Goal: Check status: Check status

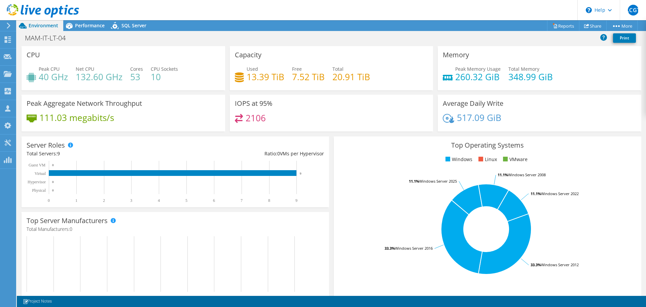
click at [8, 23] on icon at bounding box center [8, 26] width 5 height 6
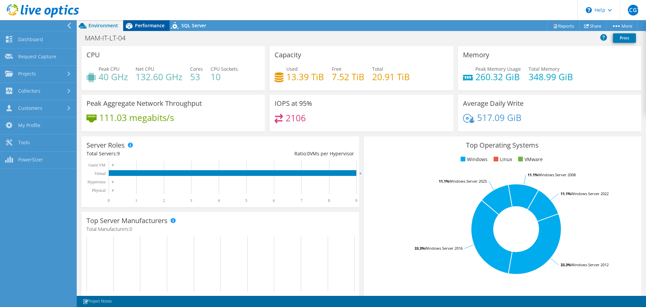
click at [145, 28] on span "Performance" at bounding box center [150, 25] width 30 height 6
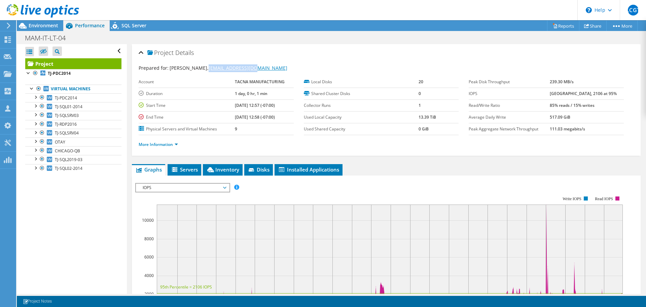
drag, startPoint x: 241, startPoint y: 68, endPoint x: 203, endPoint y: 67, distance: 37.4
click at [203, 67] on div "Prepared for: Daniel Murillo, dmurillo@tacna.net" at bounding box center [387, 68] width 496 height 8
copy link "[EMAIL_ADDRESS][DOMAIN_NAME]"
click at [28, 27] on icon at bounding box center [23, 26] width 12 height 12
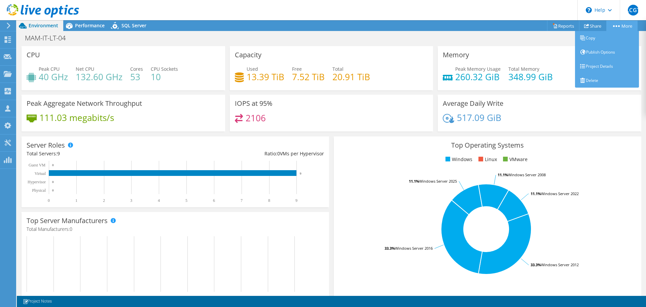
click at [619, 25] on link "More" at bounding box center [622, 26] width 31 height 10
click at [590, 64] on link "Project Details" at bounding box center [607, 66] width 64 height 14
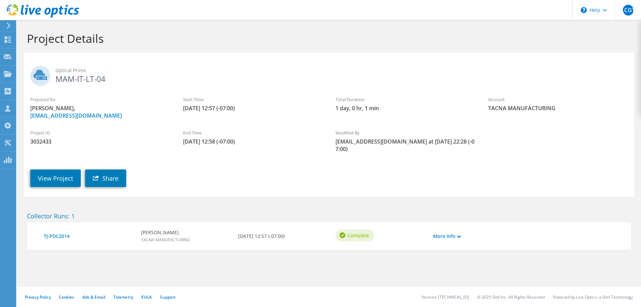
click at [9, 20] on div at bounding box center [39, 11] width 79 height 23
click at [4, 26] on div at bounding box center [7, 26] width 7 height 6
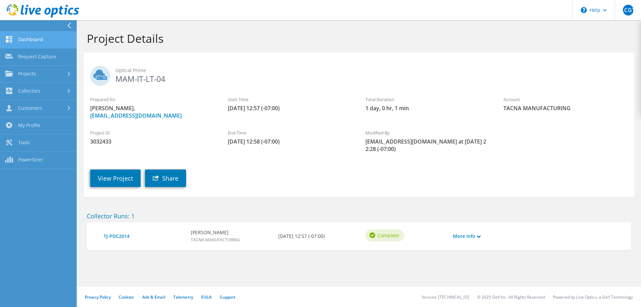
click at [21, 40] on link "Dashboard" at bounding box center [38, 39] width 77 height 17
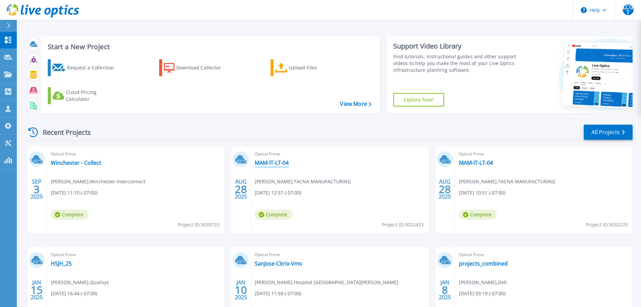
click at [275, 160] on link "MAM-IT-LT-04" at bounding box center [272, 162] width 34 height 7
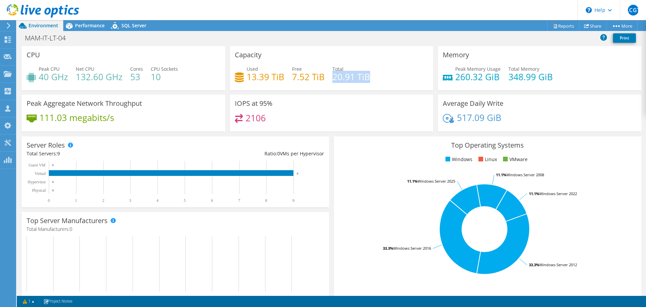
drag, startPoint x: 331, startPoint y: 79, endPoint x: 381, endPoint y: 83, distance: 50.0
click at [380, 83] on div "Used 13.39 TiB Free 7.52 TiB Total 20.91 TiB" at bounding box center [332, 76] width 194 height 22
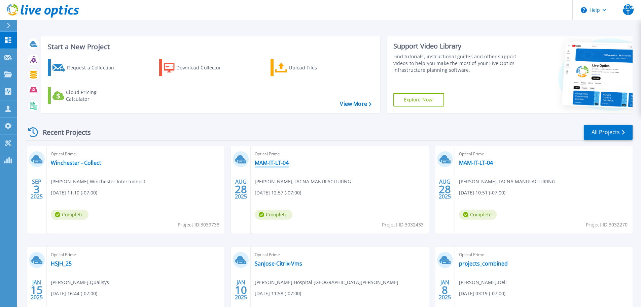
click at [284, 161] on link "MAM-IT-LT-04" at bounding box center [272, 162] width 34 height 7
